Goal: Transaction & Acquisition: Purchase product/service

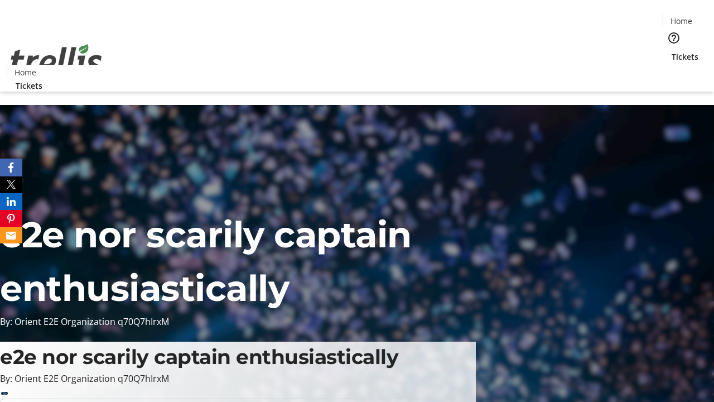
click at [672, 51] on span "Tickets" at bounding box center [685, 57] width 27 height 12
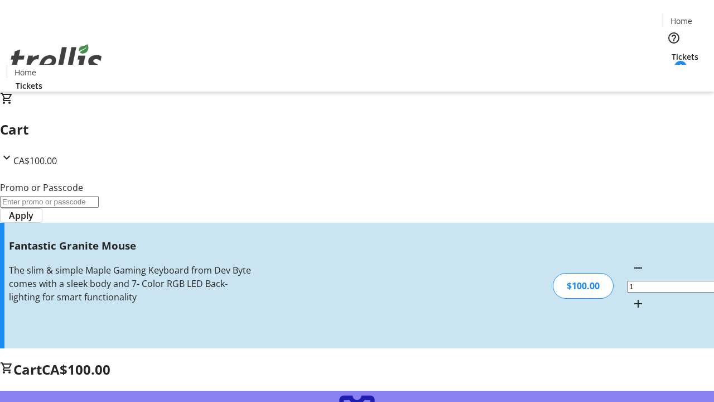
type input "FREE"
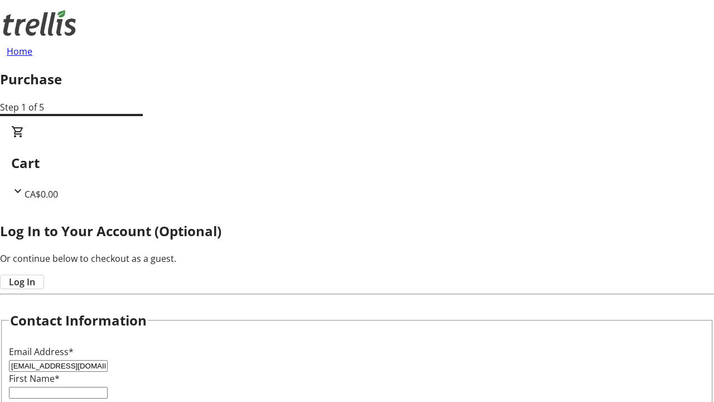
type input "[EMAIL_ADDRESS][DOMAIN_NAME]"
type input "Makenna"
type input "Keebler"
